Goal: Task Accomplishment & Management: Manage account settings

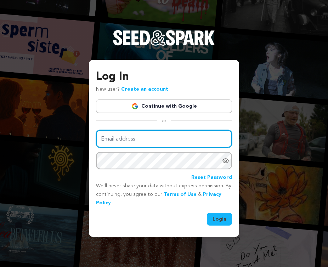
click at [118, 136] on input "Email address" at bounding box center [164, 139] width 136 height 18
type input "mckaley96@gmail.com"
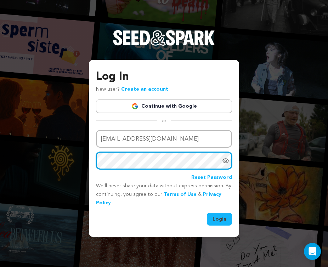
click at [177, 213] on button "Login" at bounding box center [219, 219] width 25 height 13
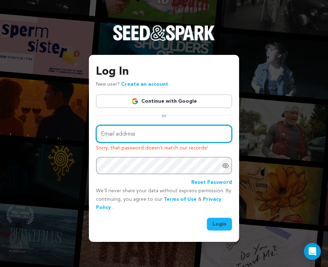
click at [155, 135] on input "Email address" at bounding box center [164, 134] width 136 height 18
type input "mckaley96@gmail.com"
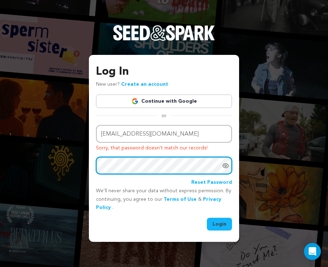
click at [207, 218] on button "Login" at bounding box center [219, 224] width 25 height 13
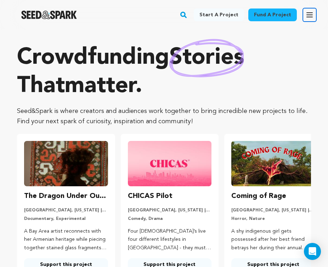
click at [311, 12] on icon "button" at bounding box center [309, 15] width 9 height 9
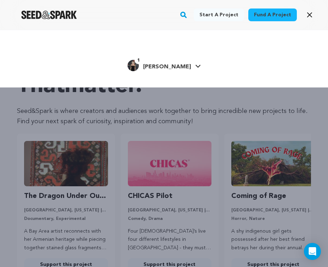
click at [173, 61] on div "1 McKaley M." at bounding box center [159, 65] width 63 height 11
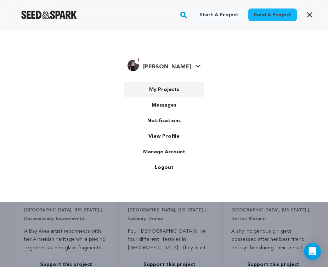
click at [159, 89] on link "My Projects" at bounding box center [163, 90] width 79 height 16
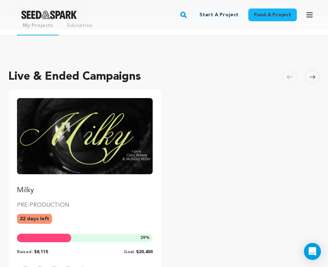
scroll to position [98, 0]
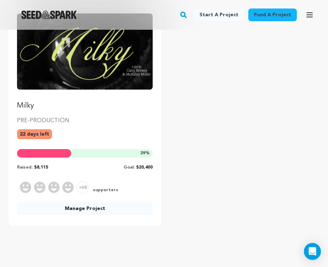
click at [86, 207] on link "Manage Project" at bounding box center [85, 208] width 136 height 13
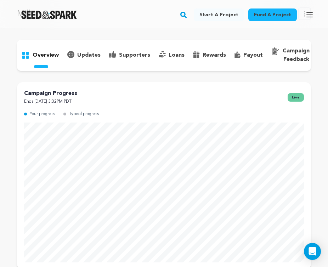
scroll to position [22, 0]
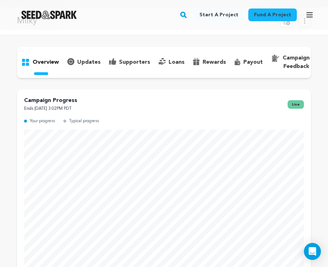
click at [82, 60] on p "updates" at bounding box center [88, 62] width 23 height 9
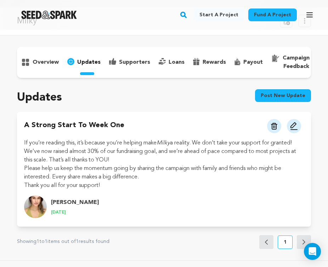
click at [129, 64] on p "supporters" at bounding box center [134, 62] width 31 height 9
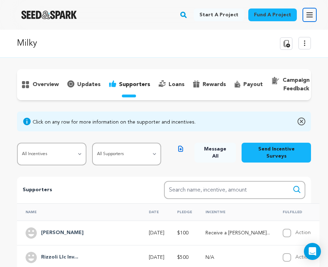
click at [310, 17] on icon "button" at bounding box center [310, 15] width 6 height 4
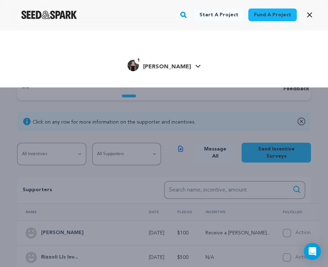
click at [166, 67] on span "[PERSON_NAME]" at bounding box center [167, 67] width 48 height 6
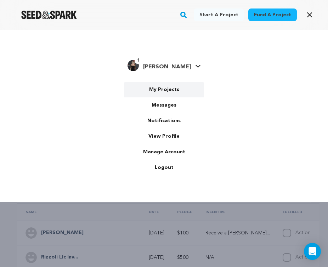
click at [171, 85] on link "My Projects" at bounding box center [163, 90] width 79 height 16
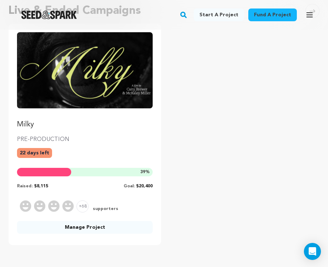
scroll to position [91, 0]
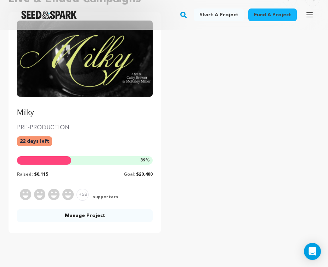
click at [81, 220] on link "Manage Project" at bounding box center [85, 215] width 136 height 13
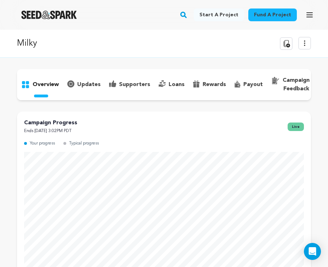
click at [132, 79] on div "supporters" at bounding box center [130, 84] width 50 height 11
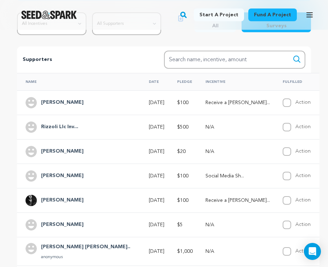
scroll to position [131, 0]
